Goal: Navigation & Orientation: Find specific page/section

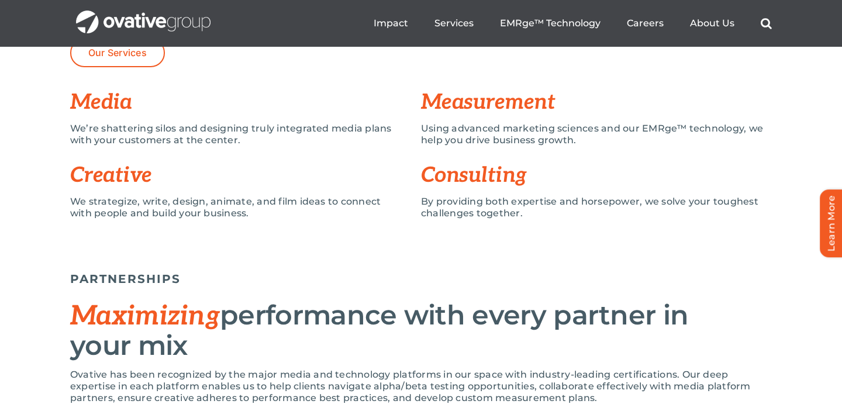
scroll to position [920, 0]
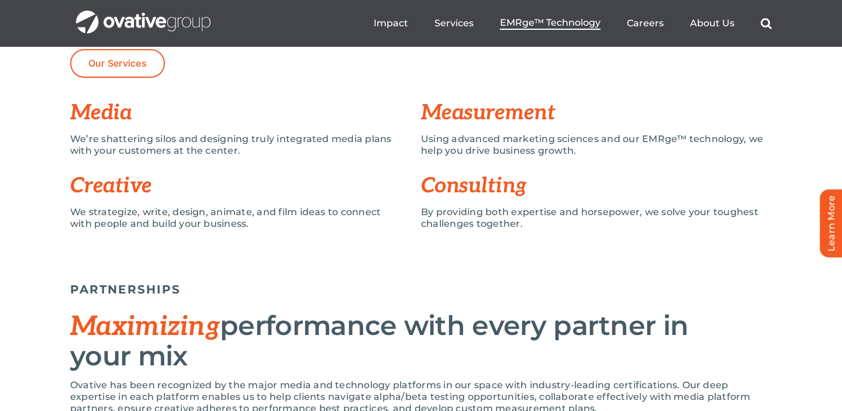
click at [551, 25] on span "EMRge™ Technology" at bounding box center [550, 23] width 101 height 12
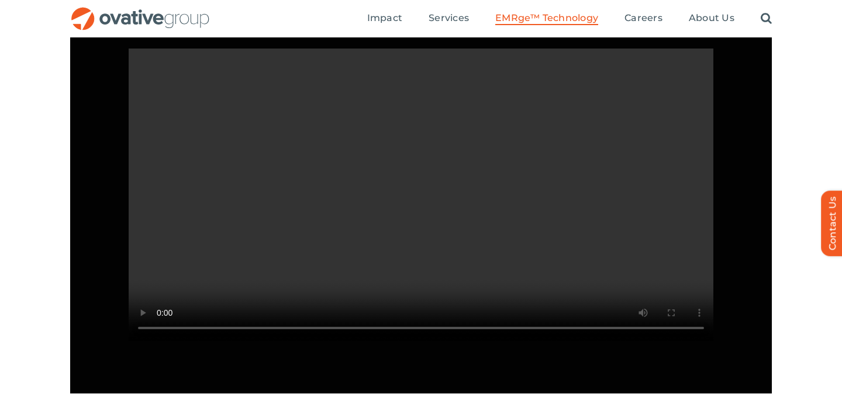
scroll to position [1114, 0]
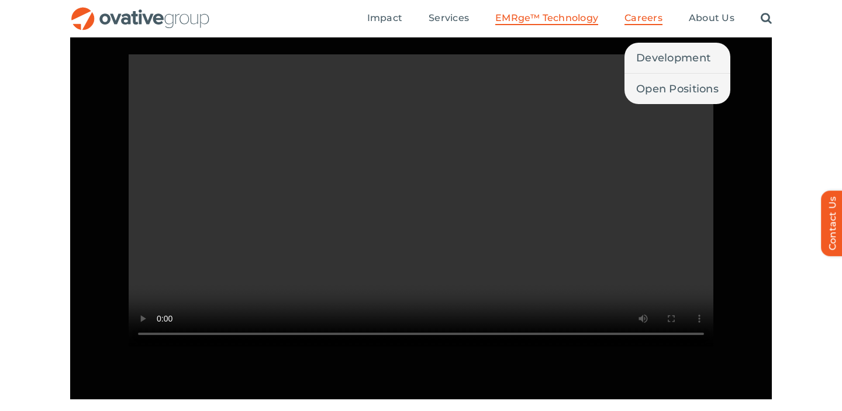
click at [652, 19] on span "Careers" at bounding box center [643, 18] width 38 height 12
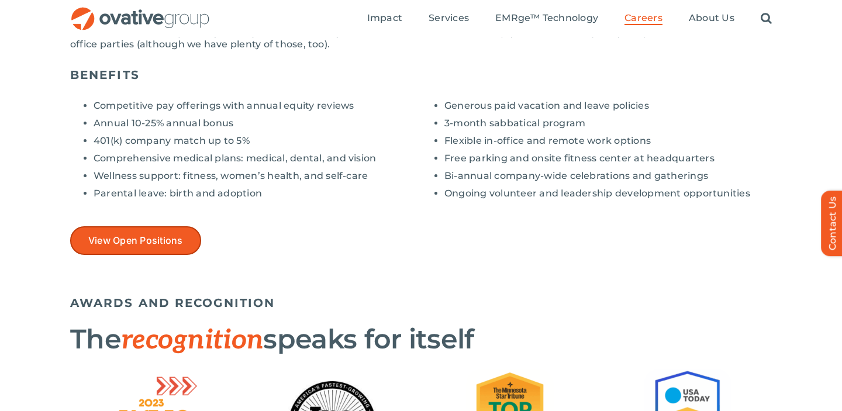
scroll to position [932, 0]
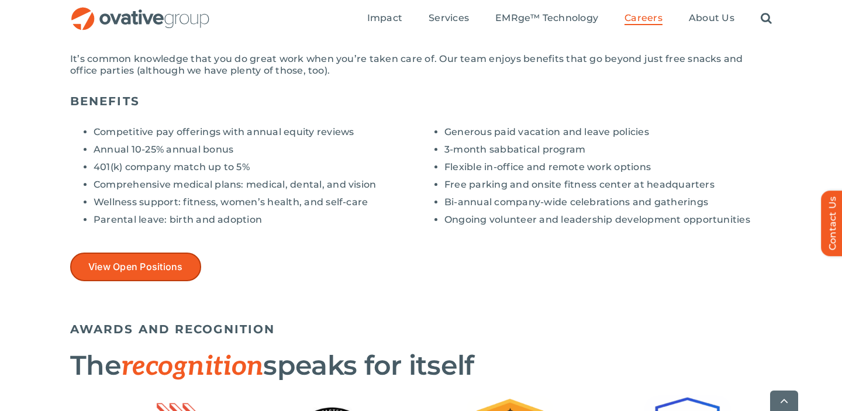
click at [167, 270] on span "View Open Positions" at bounding box center [135, 266] width 95 height 11
